Goal: Browse casually

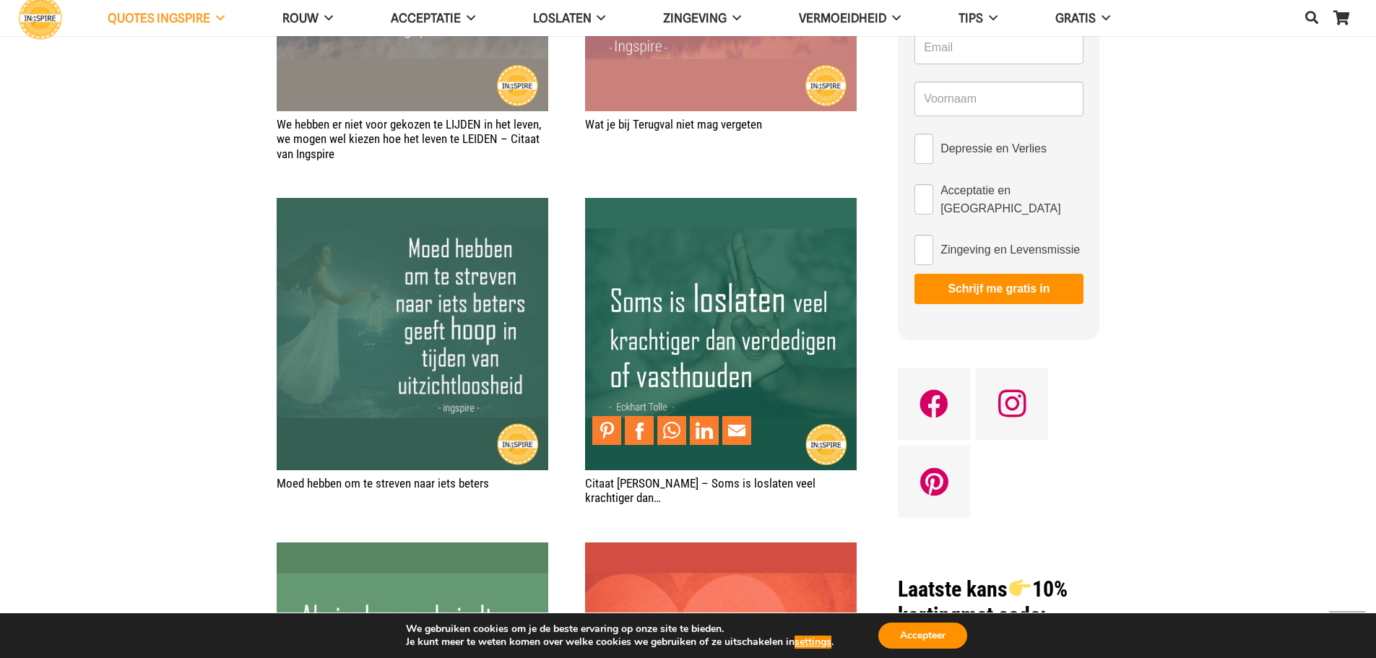
scroll to position [794, 0]
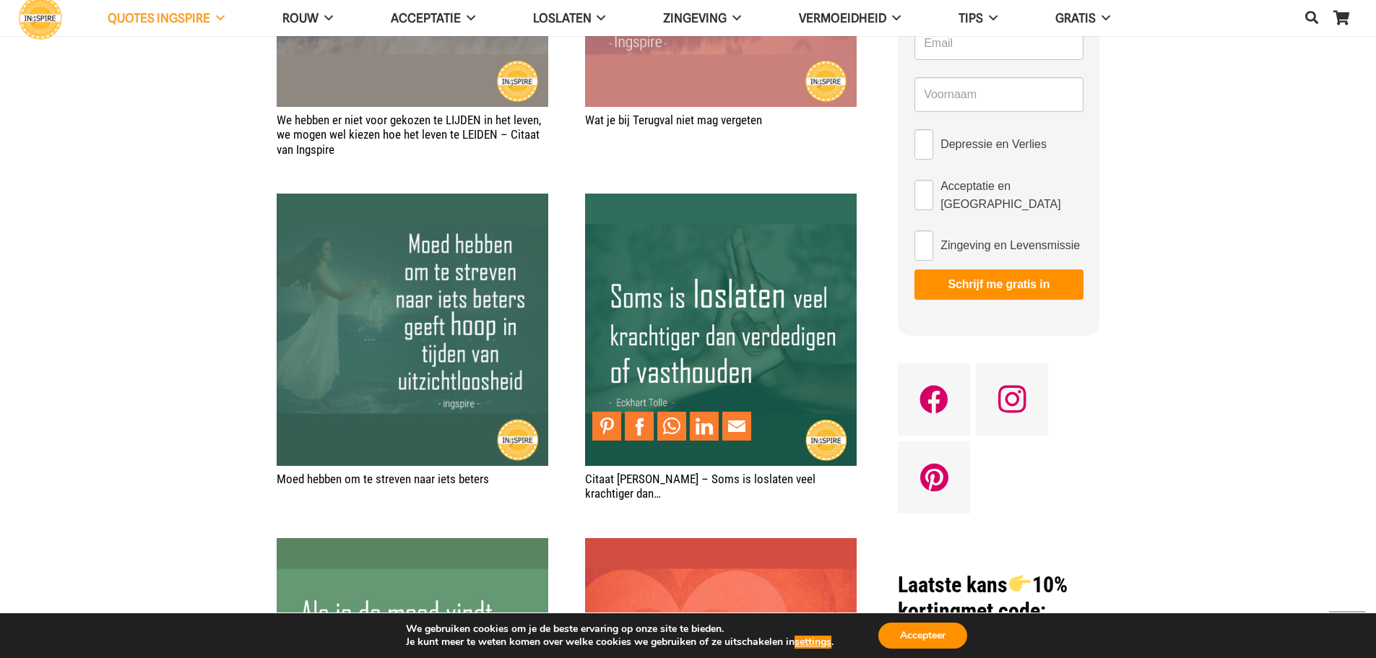
click at [711, 298] on img "Citaat Eckhart Tolle – Soms is loslaten veel krachtiger dan…" at bounding box center [720, 329] width 271 height 271
